Goal: Find specific page/section: Find specific page/section

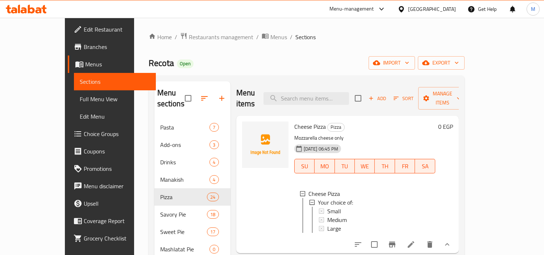
click at [445, 7] on div "[GEOGRAPHIC_DATA]" at bounding box center [432, 9] width 48 height 8
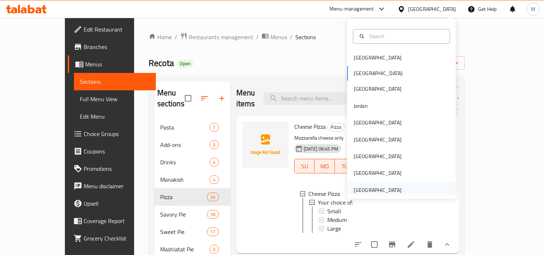
click at [370, 188] on div "[GEOGRAPHIC_DATA]" at bounding box center [378, 190] width 48 height 8
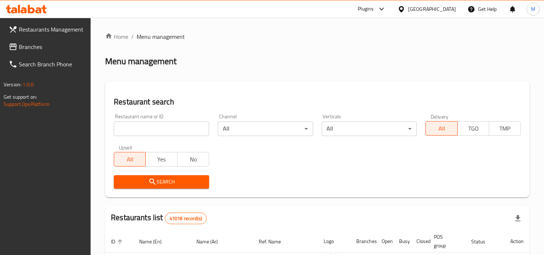
click at [29, 11] on icon at bounding box center [31, 9] width 7 height 9
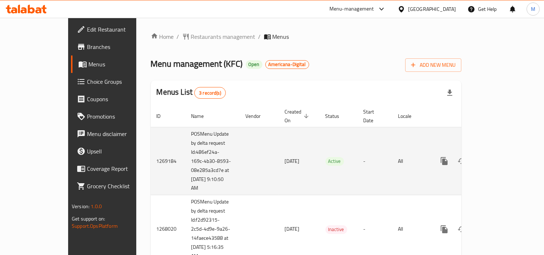
click at [501, 157] on icon "enhanced table" at bounding box center [496, 161] width 9 height 9
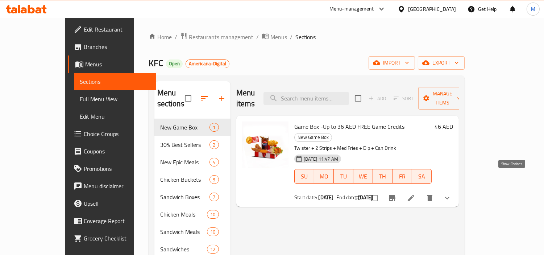
click at [452, 194] on icon "show more" at bounding box center [447, 198] width 9 height 9
